Goal: Task Accomplishment & Management: Manage account settings

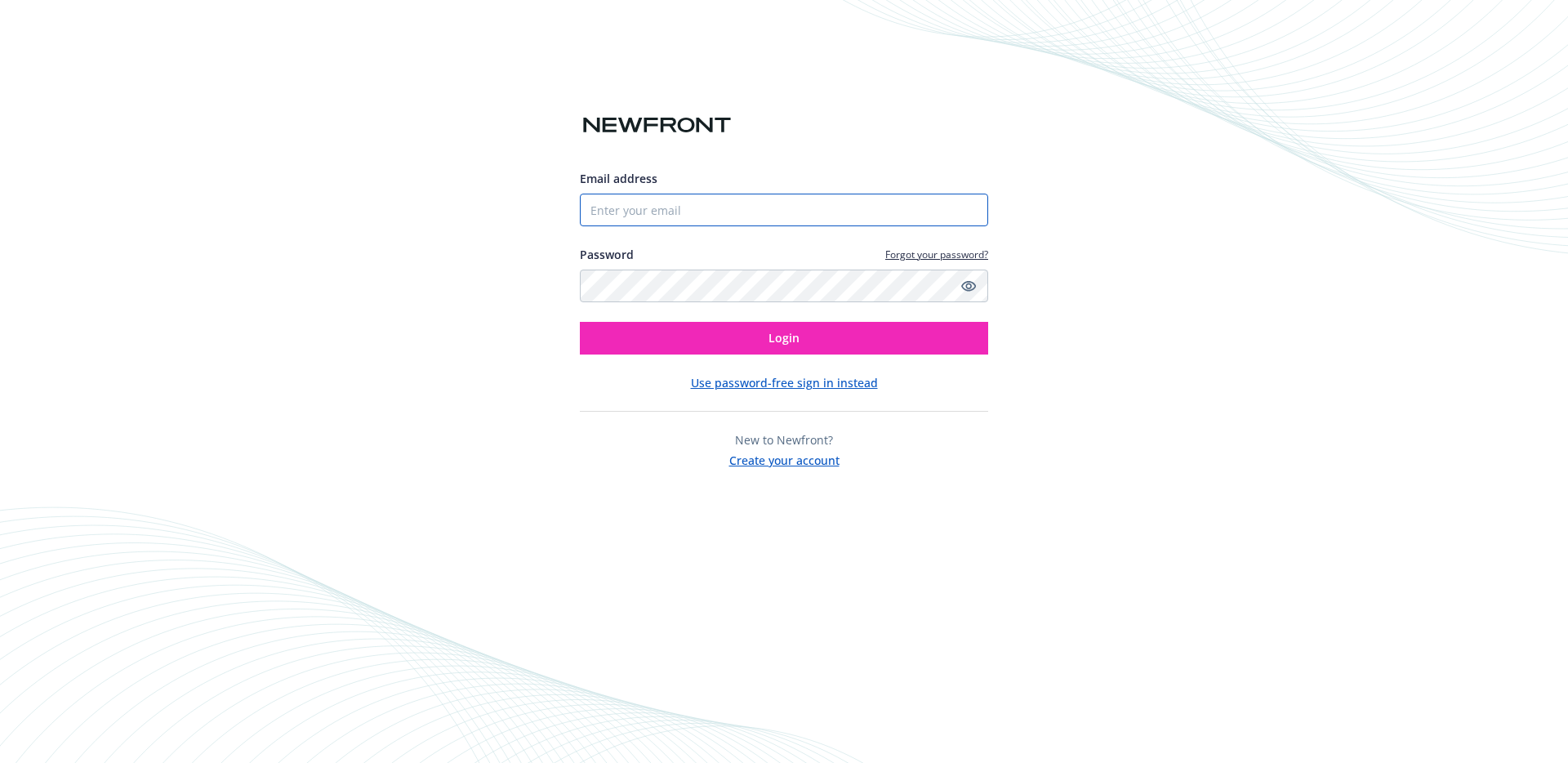
type input "[PERSON_NAME][EMAIL_ADDRESS][DOMAIN_NAME]"
click at [580, 322] on button "Login" at bounding box center [784, 338] width 408 height 32
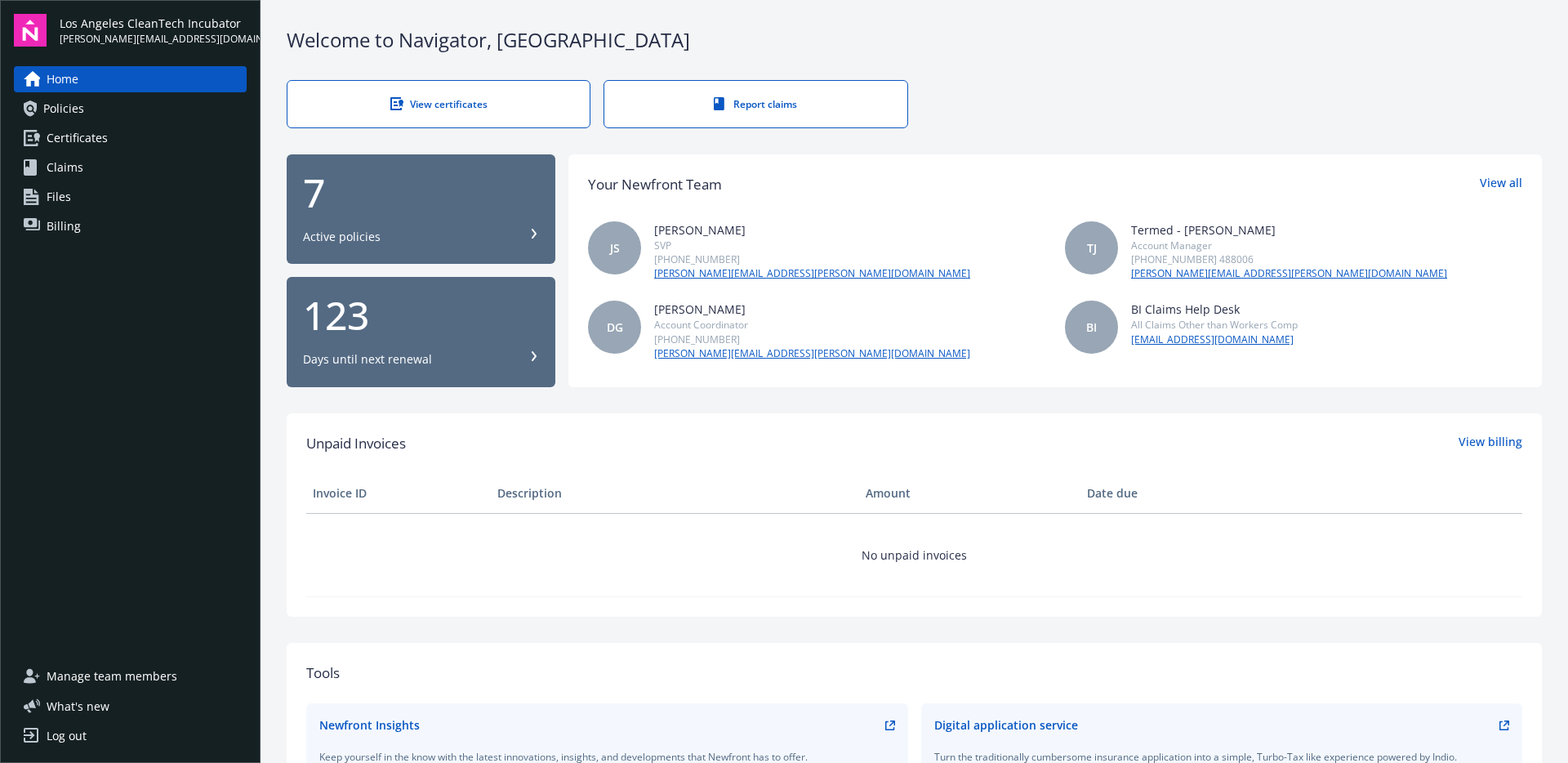
click at [146, 676] on span "Manage team members" at bounding box center [112, 676] width 131 height 26
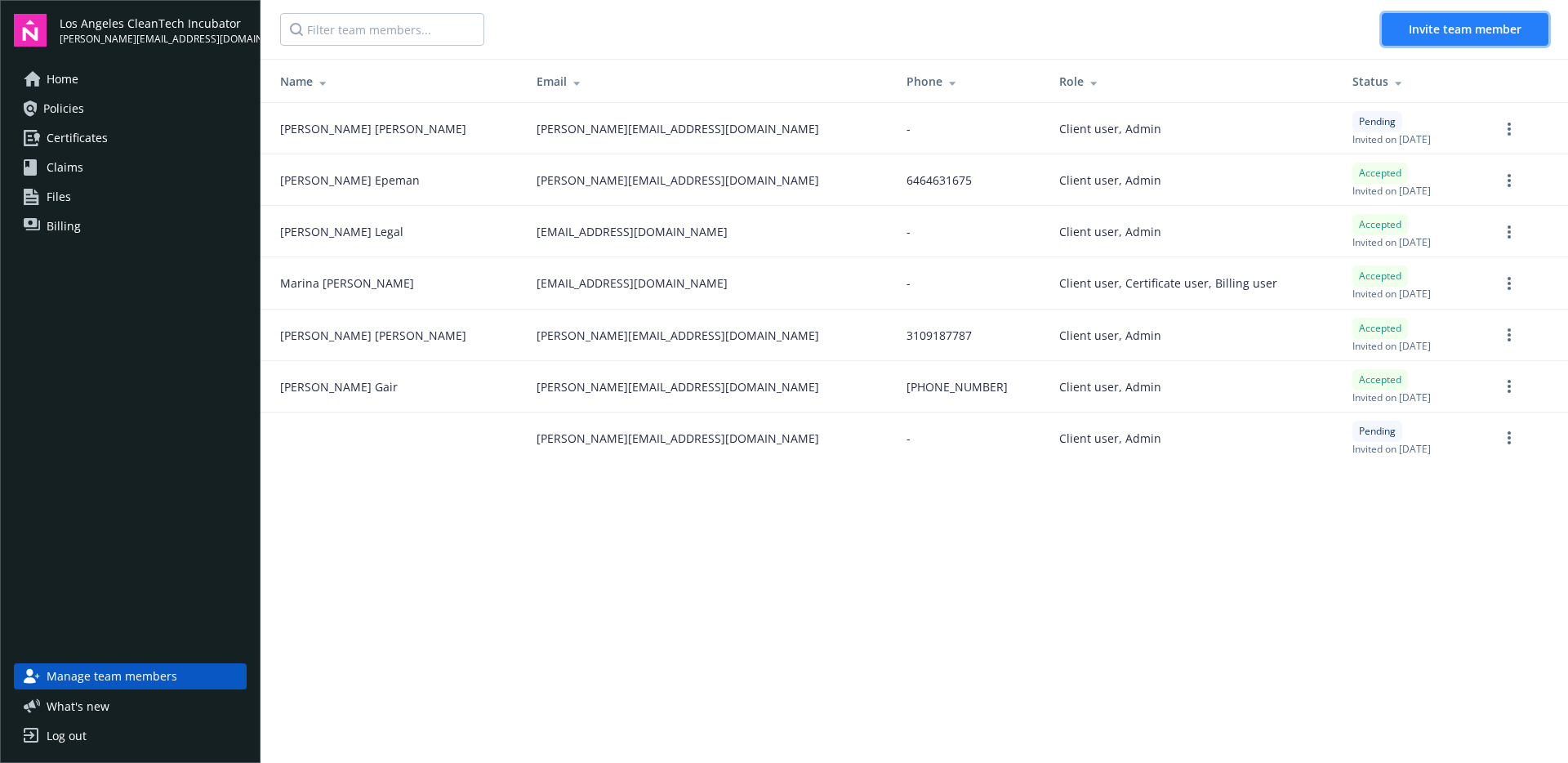
click at [1424, 33] on span "Invite team member" at bounding box center [1464, 29] width 113 height 15
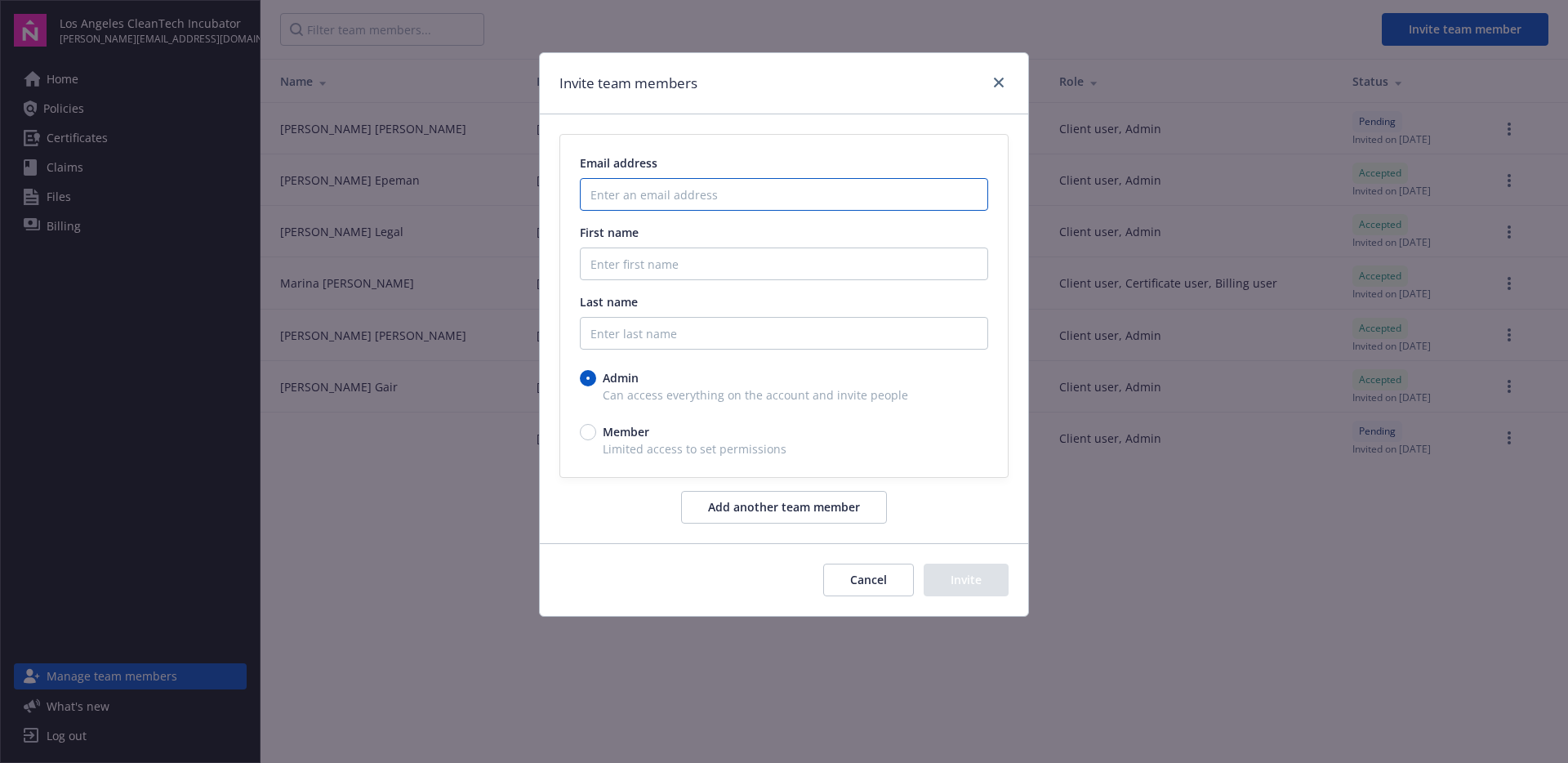
click at [843, 202] on input "Enter an email address" at bounding box center [784, 195] width 408 height 32
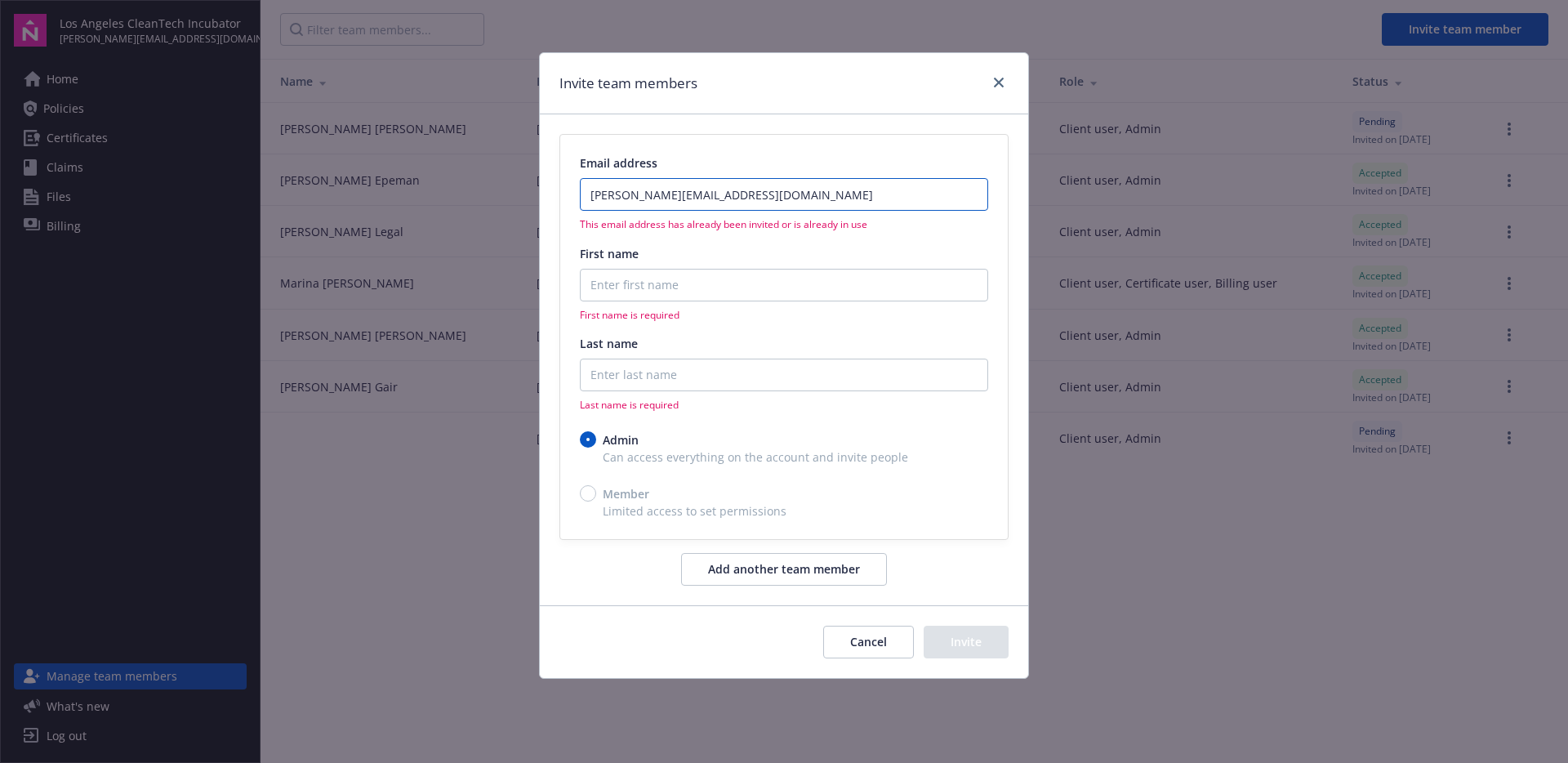
type input "mary@laincubator.org"
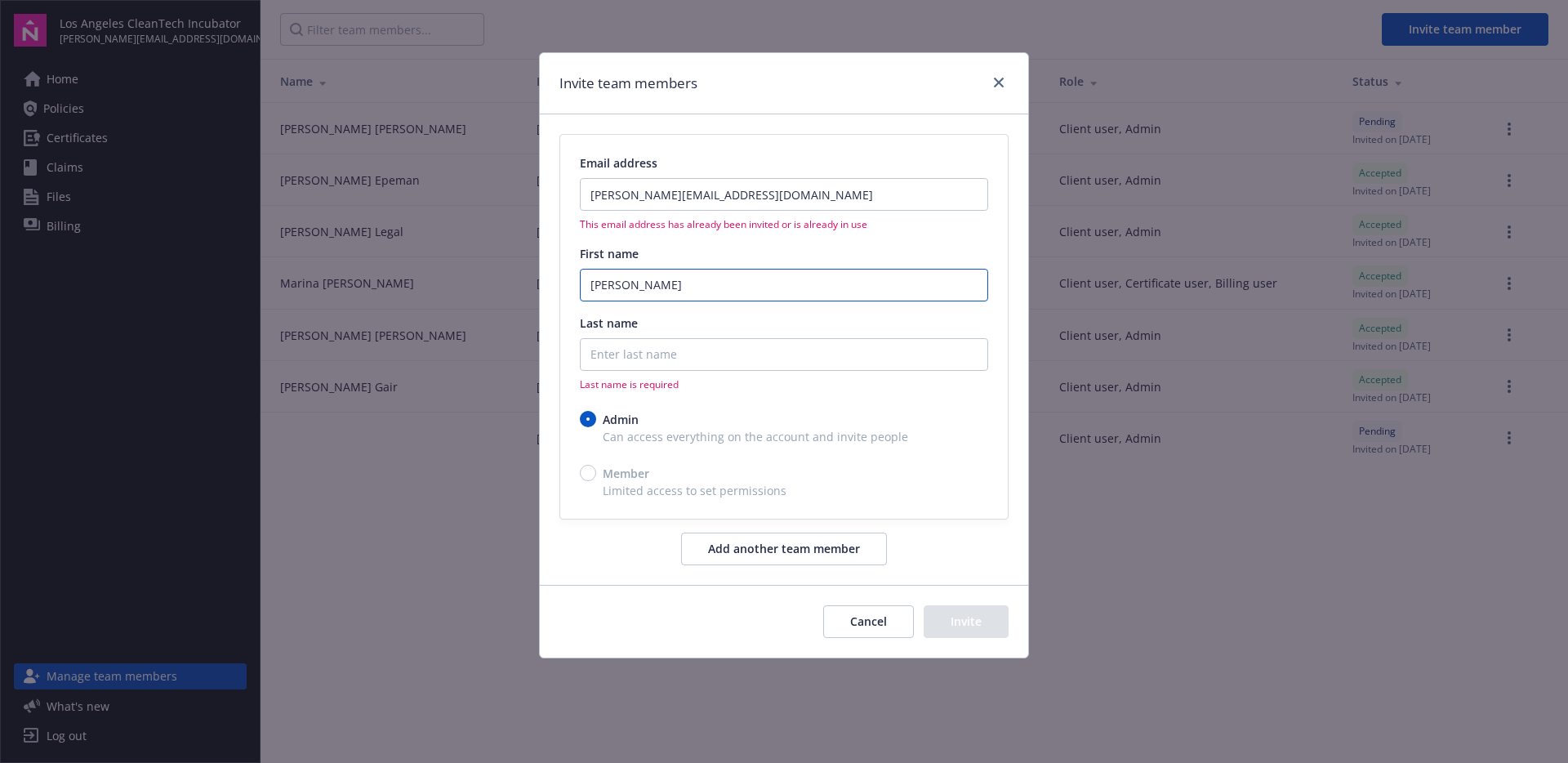
type input "Mary"
type input "G"
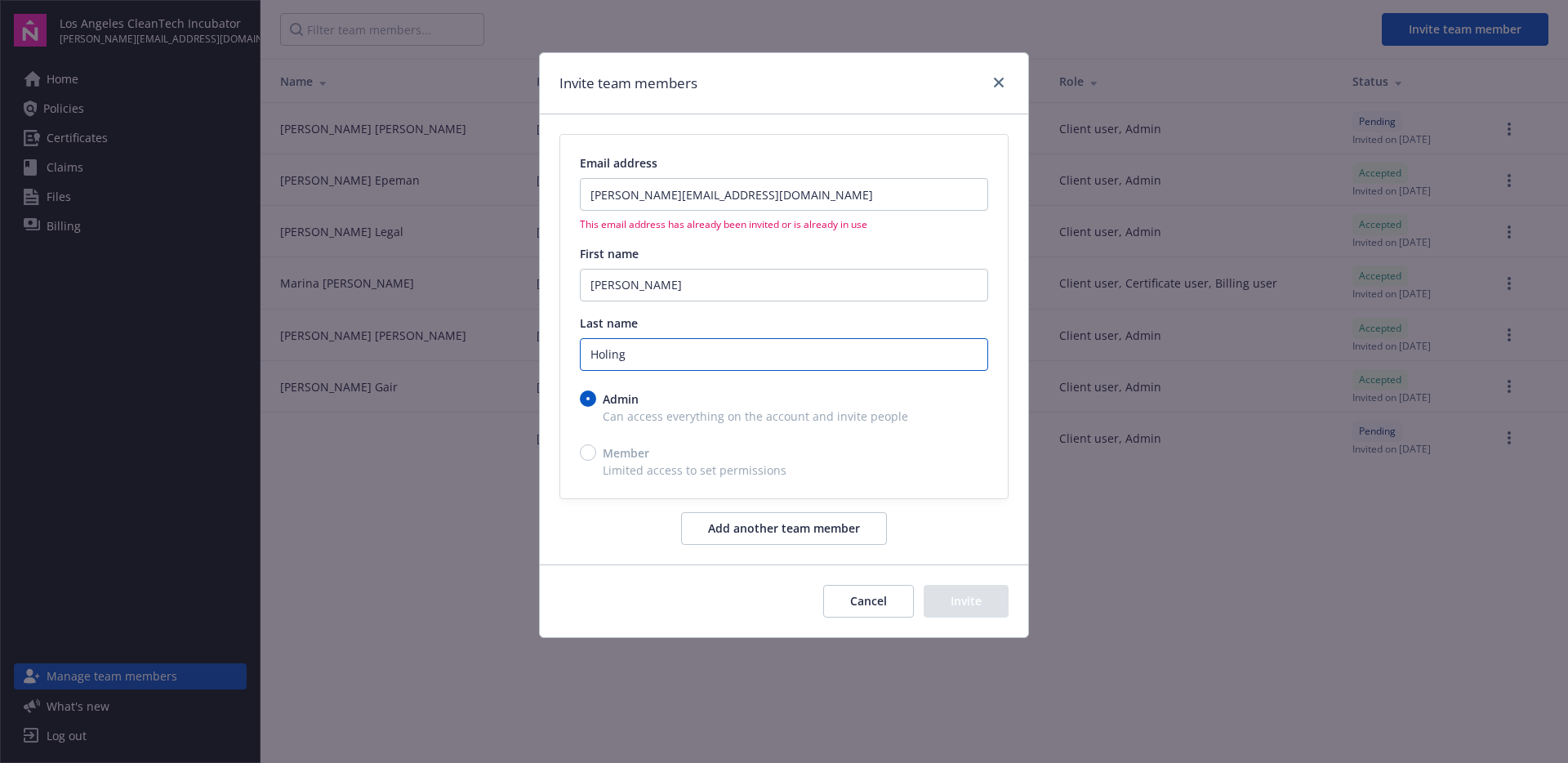
type input "Holing"
drag, startPoint x: 609, startPoint y: 459, endPoint x: 584, endPoint y: 459, distance: 25.0
click at [608, 459] on span "Member" at bounding box center [626, 452] width 47 height 17
click at [761, 190] on input "mary@laincubator.org" at bounding box center [784, 195] width 408 height 32
click at [892, 625] on div "Cancel Invite" at bounding box center [784, 600] width 488 height 73
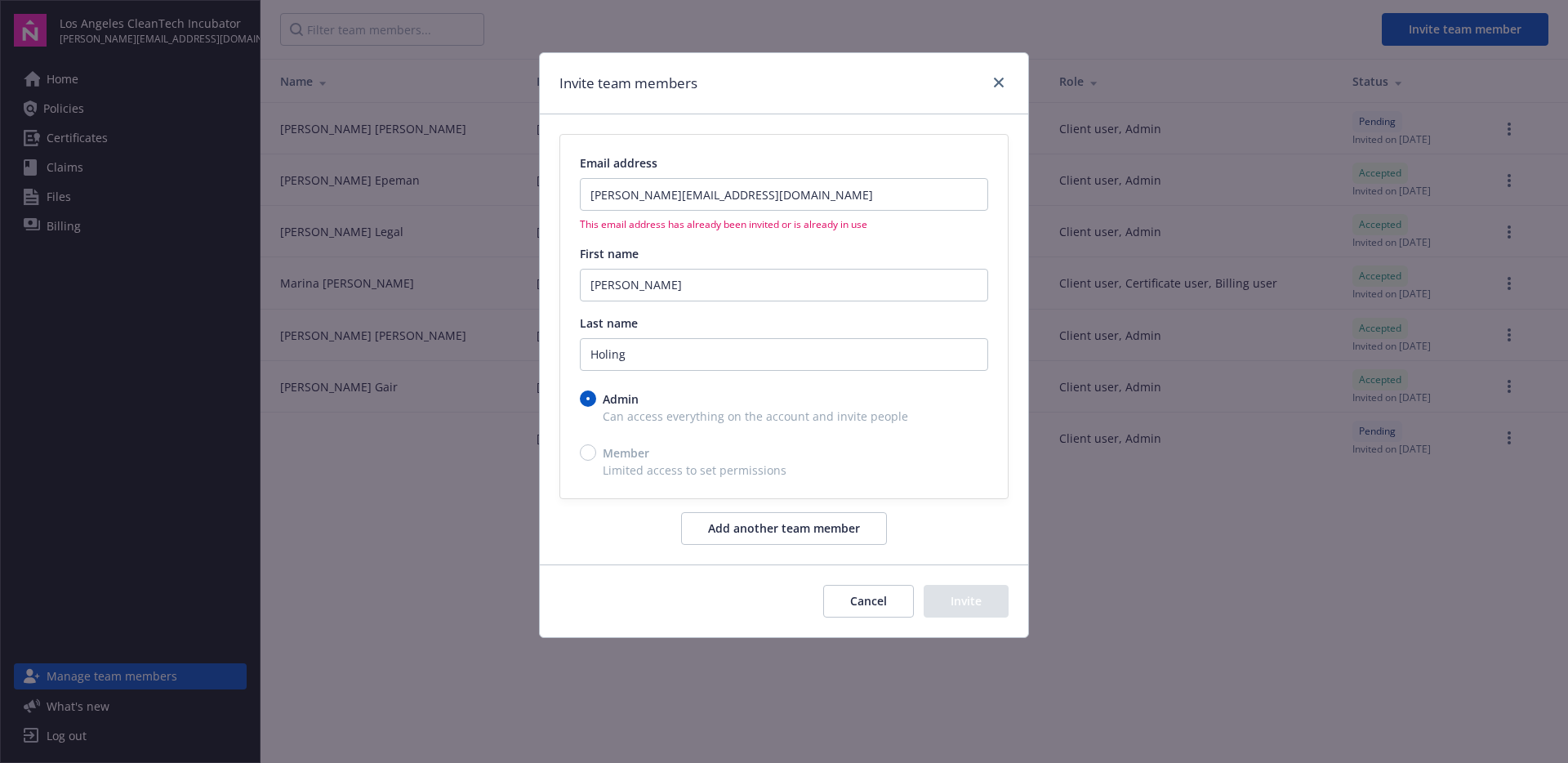
click at [888, 607] on button "Cancel" at bounding box center [868, 601] width 91 height 32
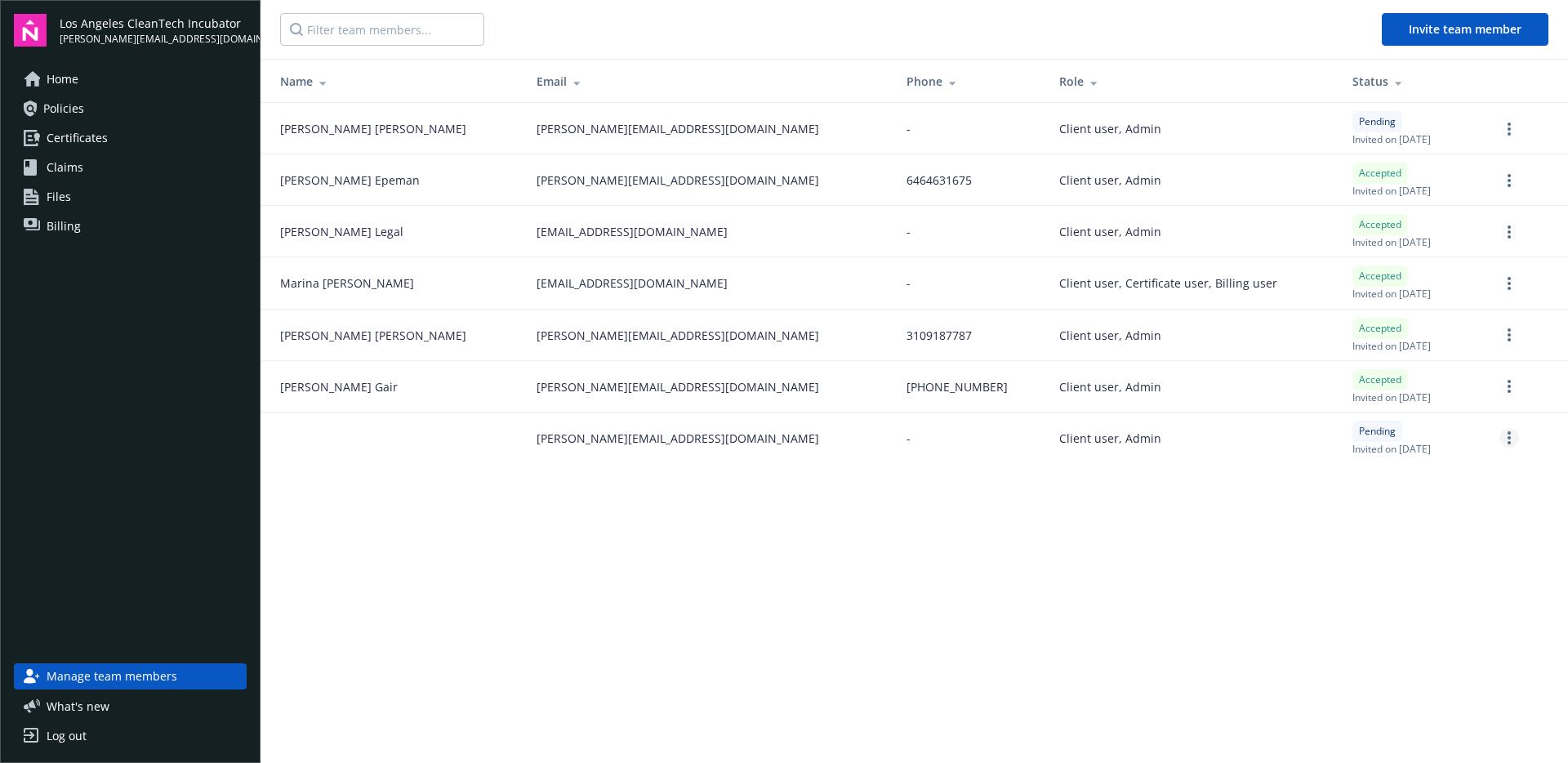
click at [1510, 437] on link "more" at bounding box center [1509, 438] width 20 height 20
click at [1469, 469] on link "Re-send invite" at bounding box center [1446, 471] width 144 height 32
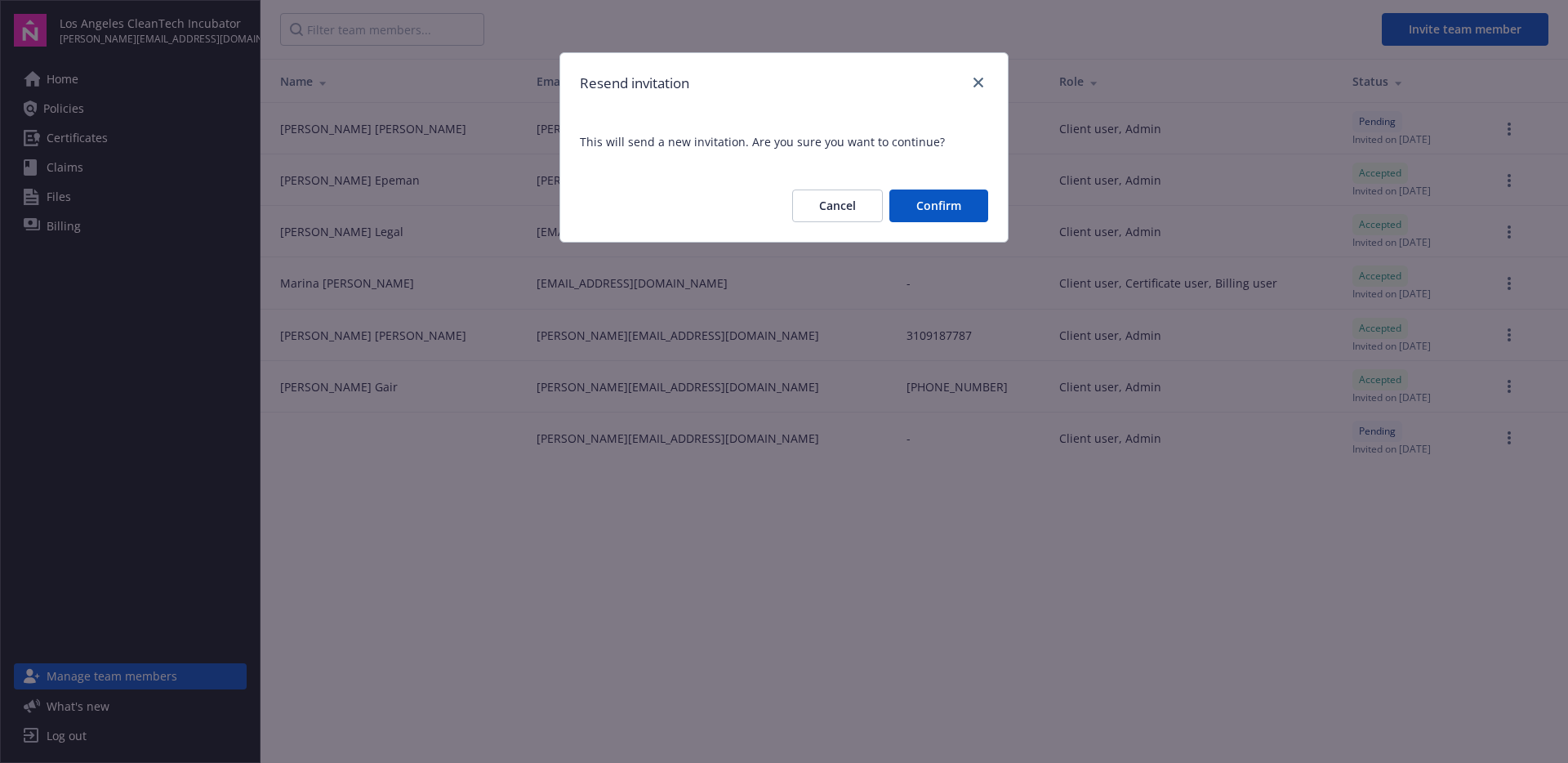
click at [958, 205] on button "Confirm" at bounding box center [938, 205] width 99 height 32
click at [945, 194] on button "Confirm" at bounding box center [938, 205] width 99 height 32
click at [923, 208] on button "Confirm" at bounding box center [938, 205] width 99 height 32
click at [906, 471] on div "Resend invitation This will send a new invitation. Are you sure you want to con…" at bounding box center [784, 381] width 1568 height 763
